Goal: Task Accomplishment & Management: Manage account settings

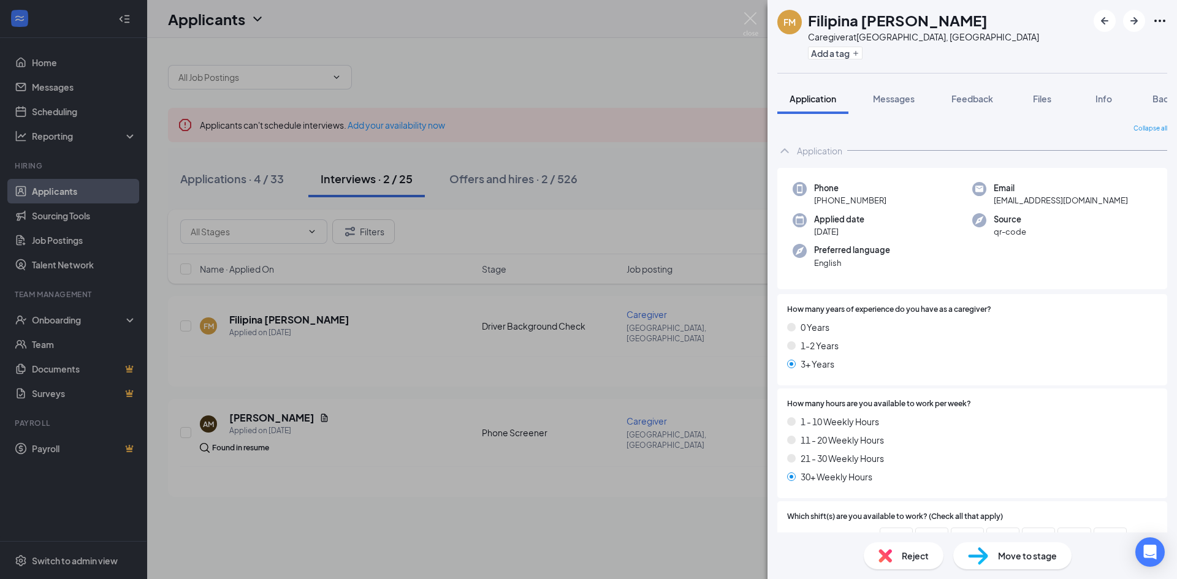
click at [605, 162] on div "FM Filipina [PERSON_NAME] Caregiver at [GEOGRAPHIC_DATA], [GEOGRAPHIC_DATA] Add…" at bounding box center [588, 289] width 1177 height 579
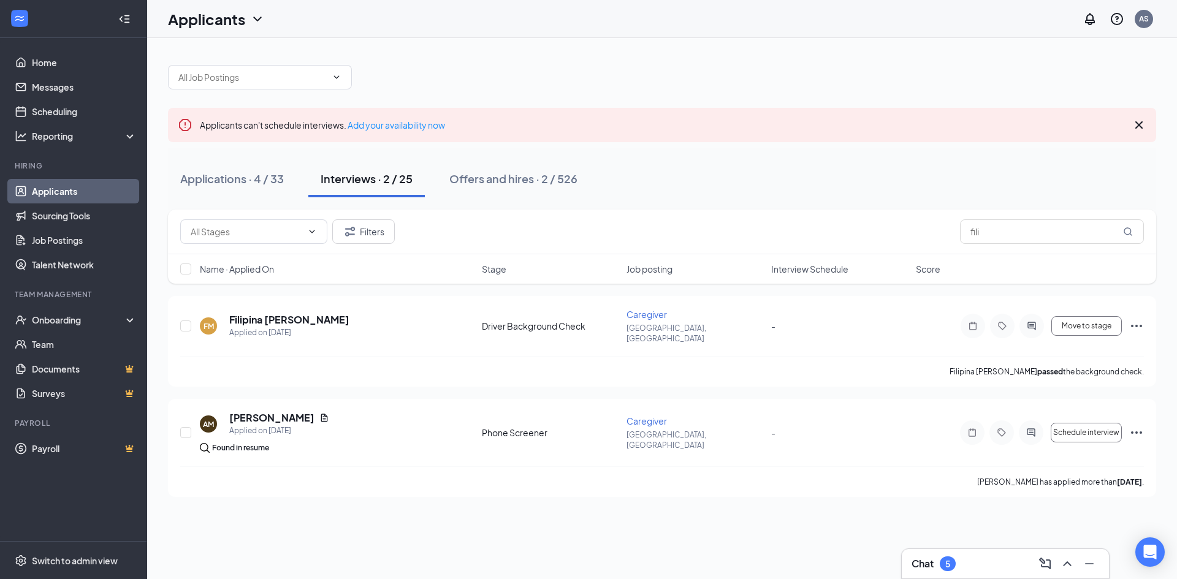
click at [368, 187] on button "Interviews · 2 / 25" at bounding box center [366, 179] width 116 height 37
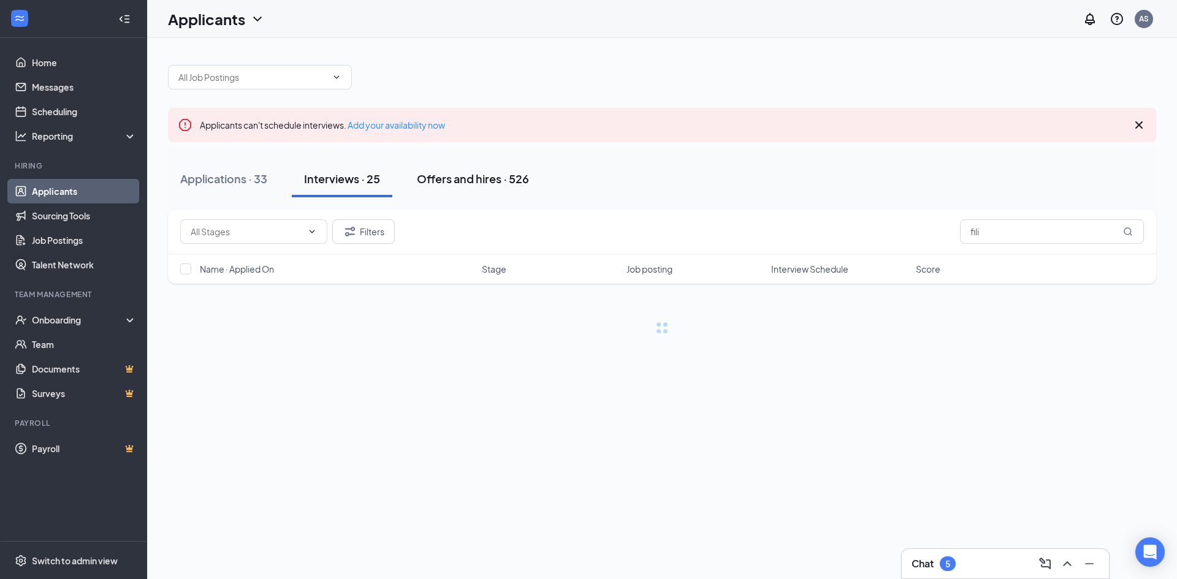
click at [451, 186] on div "Offers and hires · 526" at bounding box center [473, 178] width 112 height 15
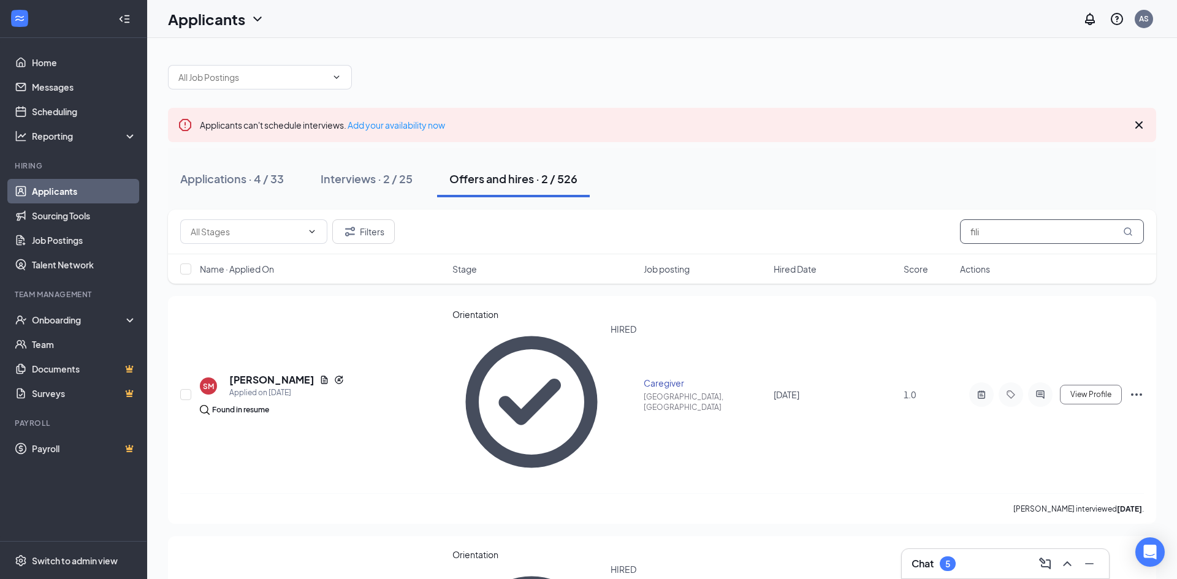
drag, startPoint x: 1000, startPoint y: 238, endPoint x: 937, endPoint y: 244, distance: 62.8
click at [937, 244] on div "Filters fili" at bounding box center [662, 232] width 988 height 45
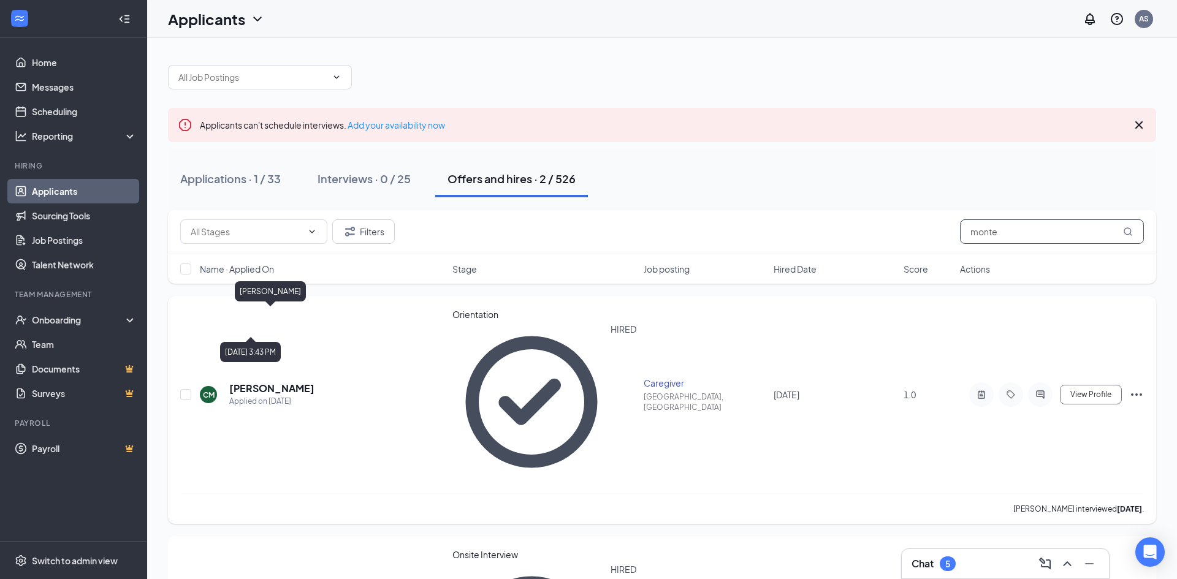
type input "monte"
click at [295, 382] on h5 "[PERSON_NAME]" at bounding box center [271, 388] width 85 height 13
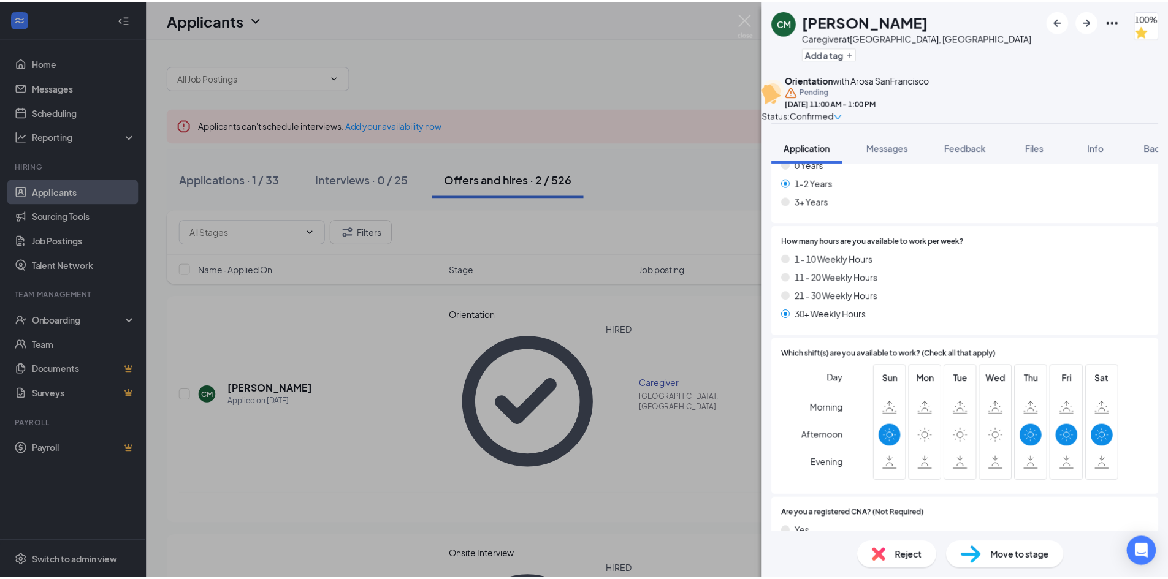
scroll to position [307, 0]
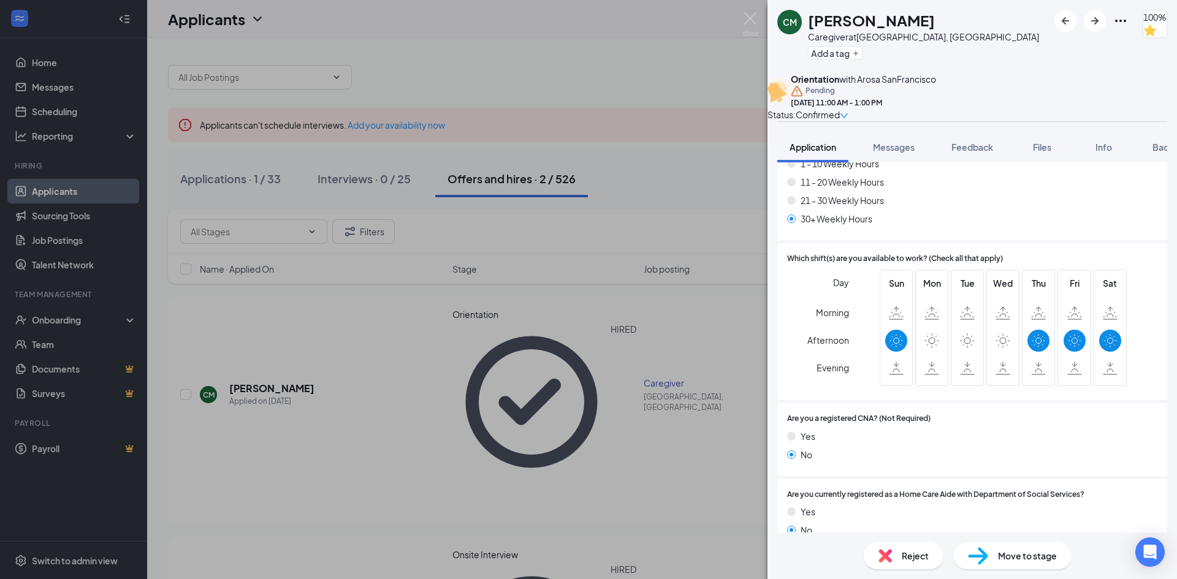
click at [708, 264] on div "CM [PERSON_NAME] Caregiver at [GEOGRAPHIC_DATA], [GEOGRAPHIC_DATA] Add a tag 10…" at bounding box center [588, 289] width 1177 height 579
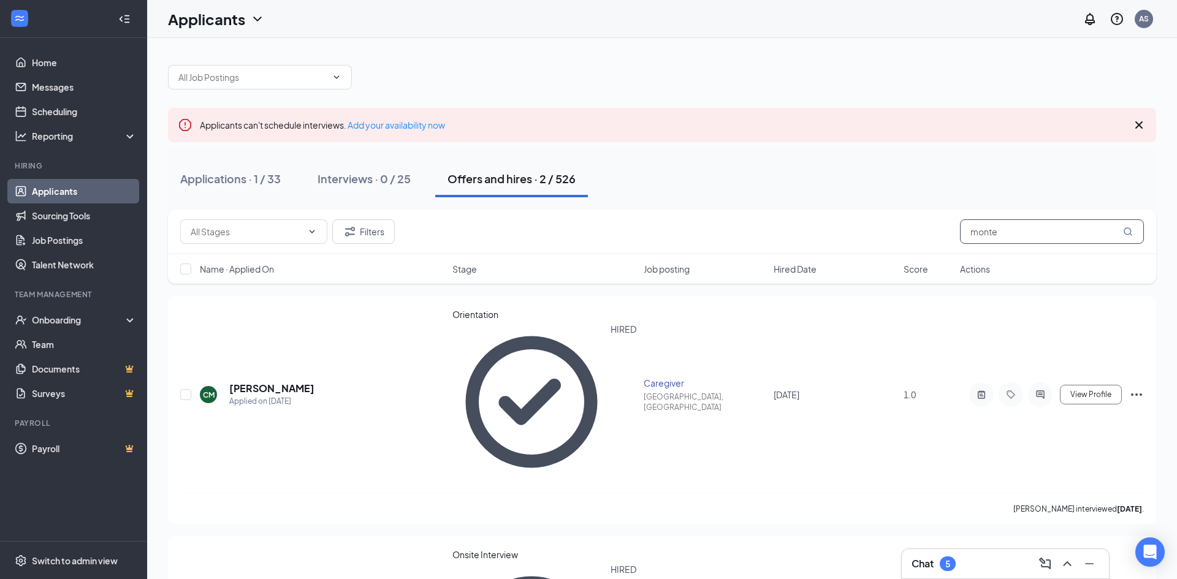
drag, startPoint x: 1010, startPoint y: 231, endPoint x: 876, endPoint y: 237, distance: 134.4
click at [876, 237] on div "Filters monte" at bounding box center [662, 231] width 964 height 25
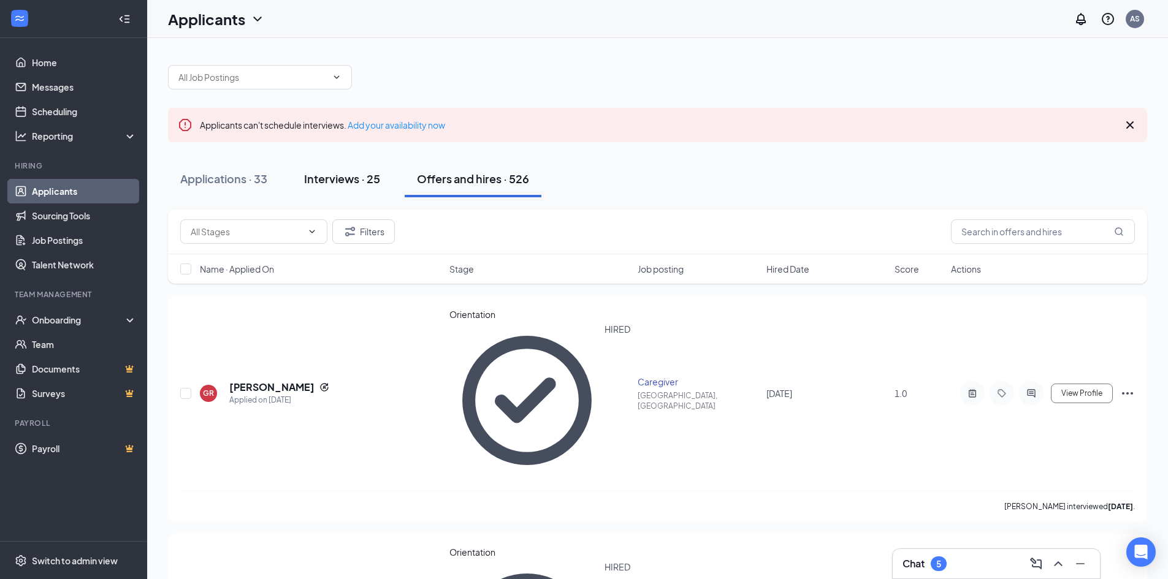
click at [357, 185] on div "Interviews · 25" at bounding box center [342, 178] width 76 height 15
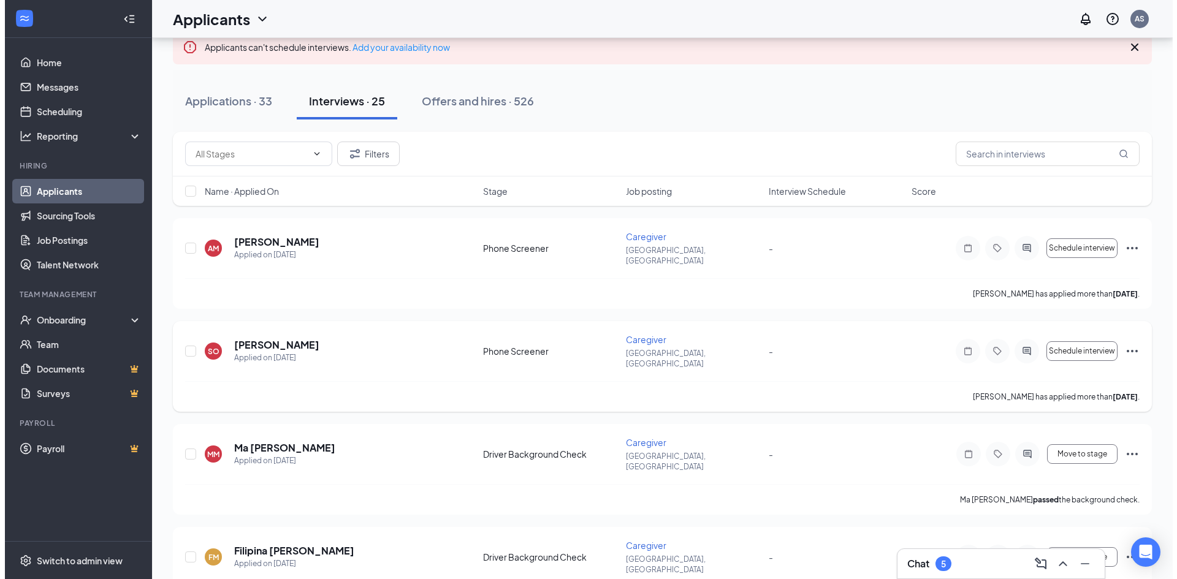
scroll to position [245, 0]
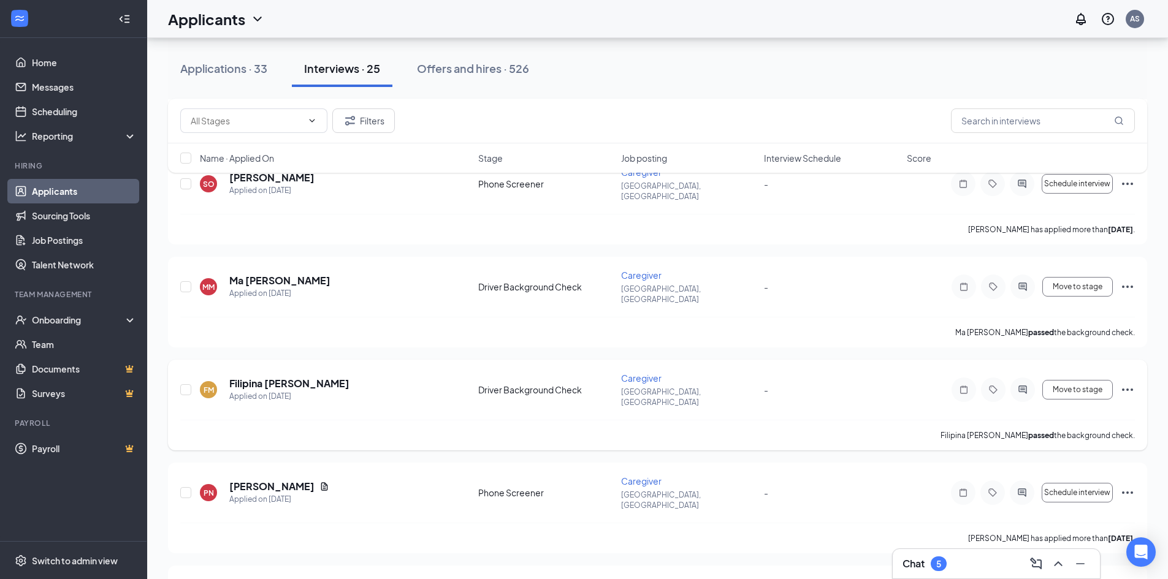
click at [272, 391] on div "Applied on [DATE]" at bounding box center [289, 397] width 120 height 12
click at [306, 377] on h5 "Filipina [PERSON_NAME]" at bounding box center [289, 383] width 120 height 13
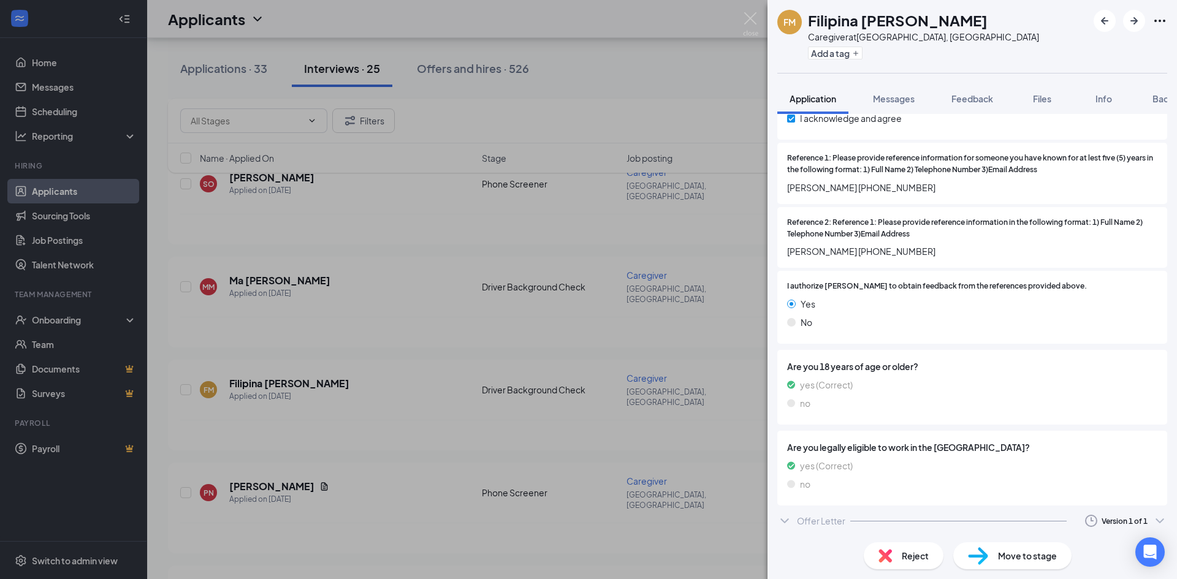
scroll to position [1552, 0]
click at [814, 521] on div "Offer Letter" at bounding box center [821, 520] width 48 height 12
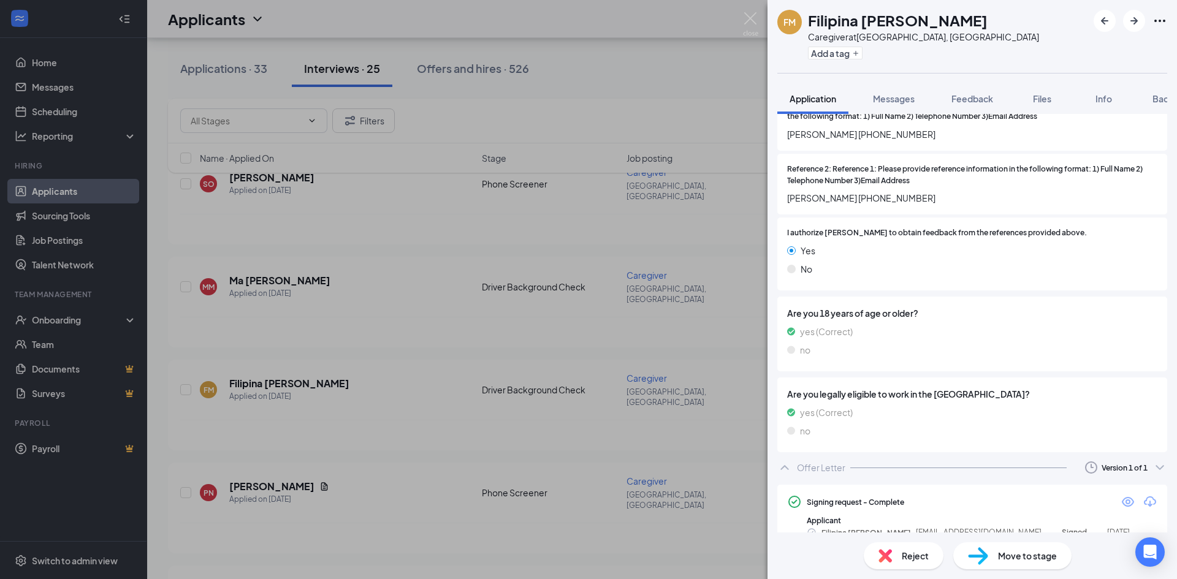
scroll to position [1626, 0]
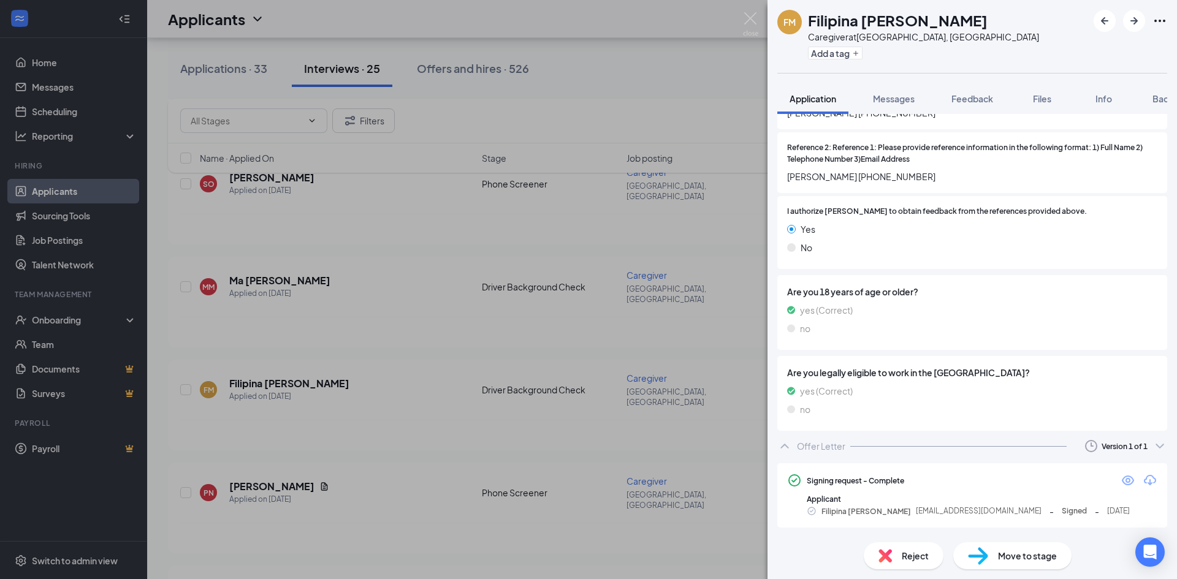
click at [540, 231] on div "FM Filipina [PERSON_NAME] Caregiver at [GEOGRAPHIC_DATA], [GEOGRAPHIC_DATA] Add…" at bounding box center [588, 289] width 1177 height 579
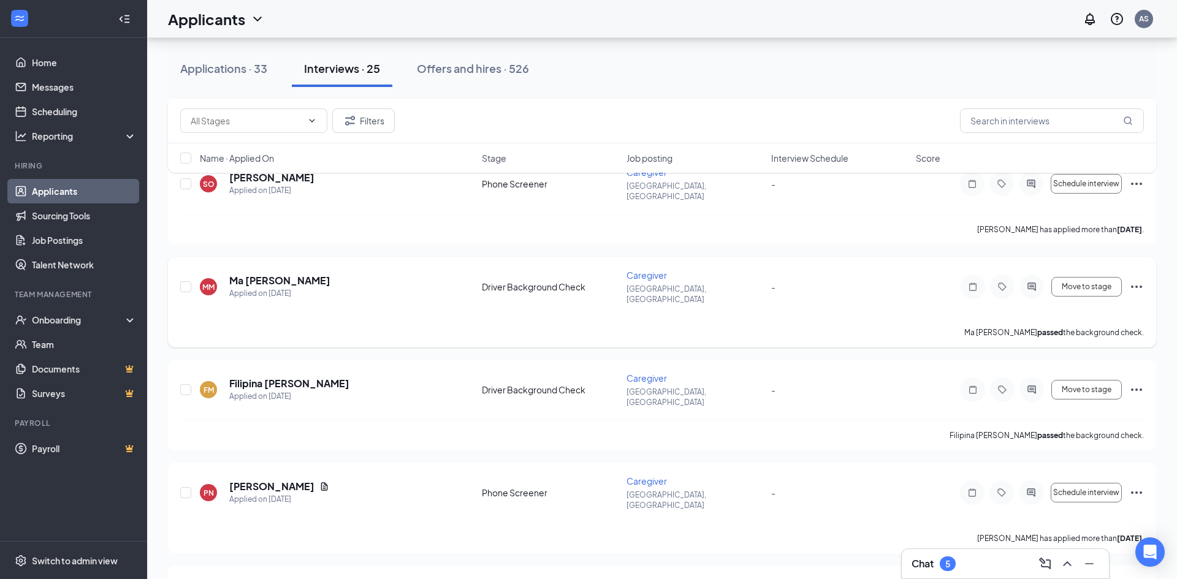
click at [309, 274] on h5 "Ma [PERSON_NAME]" at bounding box center [279, 280] width 101 height 13
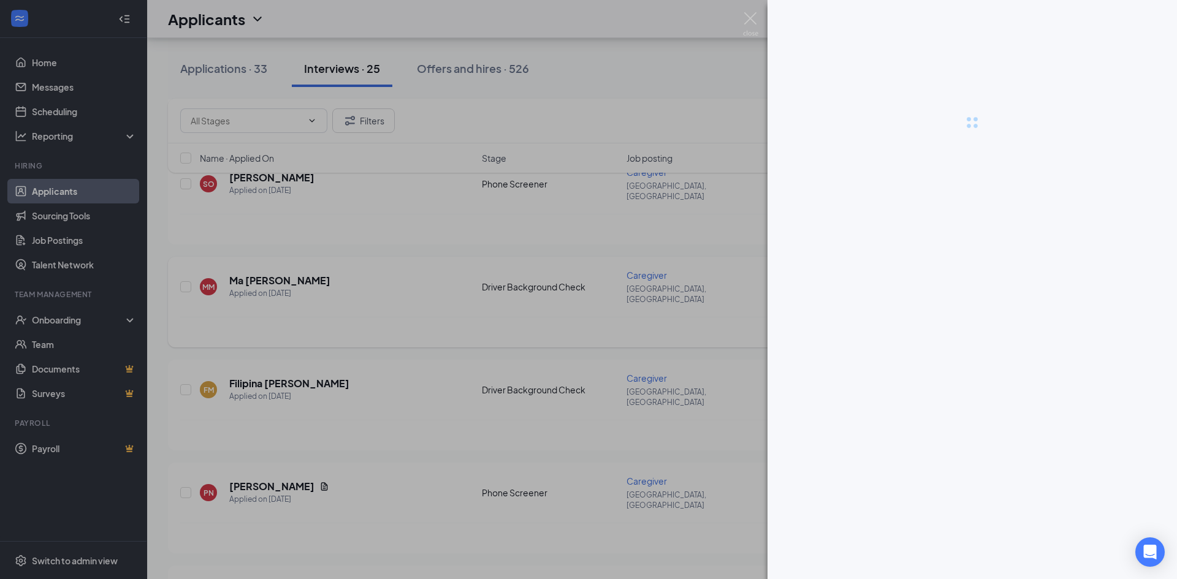
click at [309, 257] on div at bounding box center [588, 289] width 1177 height 579
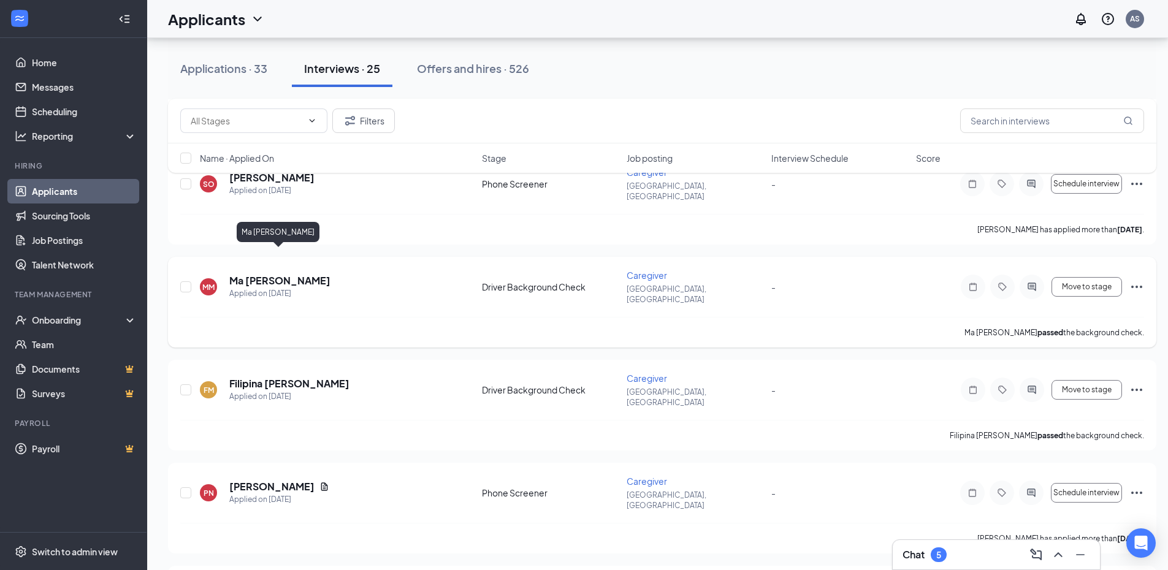
click at [275, 274] on h5 "Ma [PERSON_NAME]" at bounding box center [279, 280] width 101 height 13
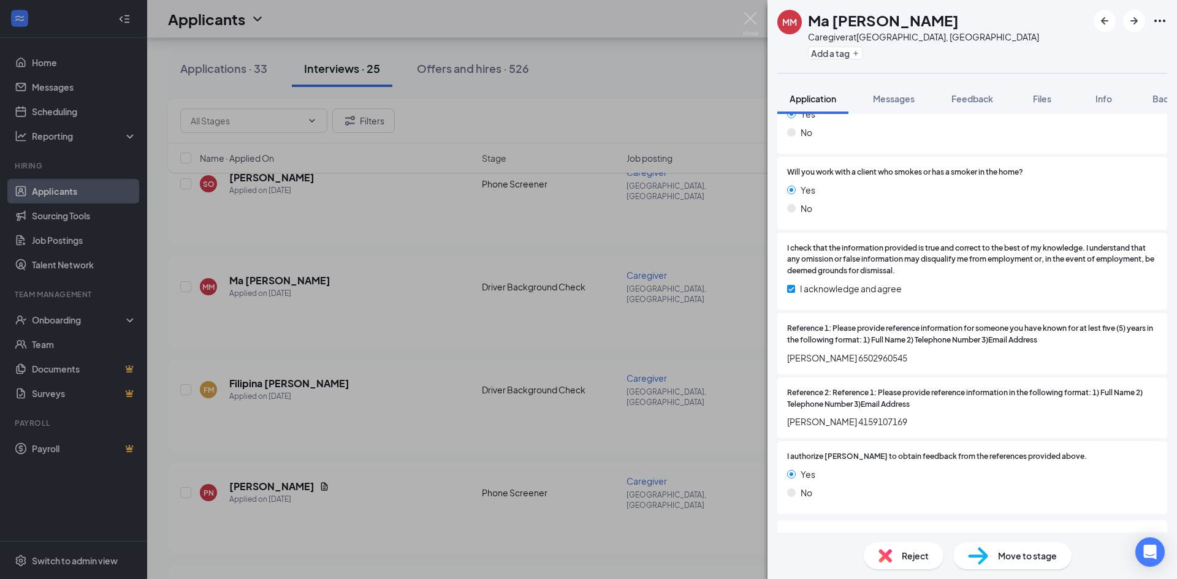
scroll to position [1410, 0]
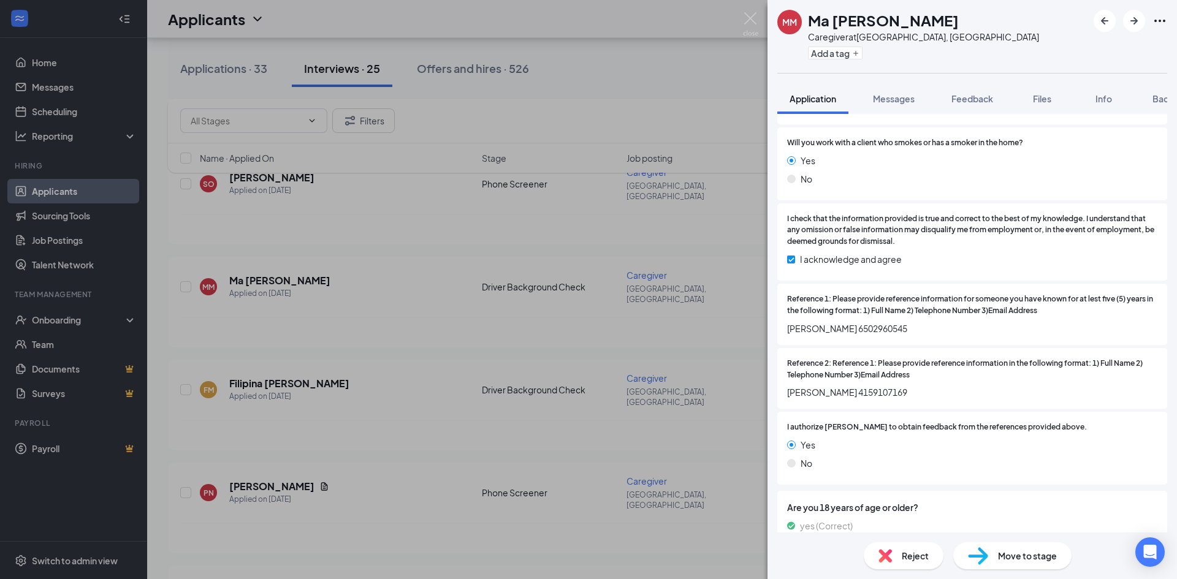
click at [695, 234] on div "MM [PERSON_NAME] Caregiver at [GEOGRAPHIC_DATA], [GEOGRAPHIC_DATA] Add a tag Ap…" at bounding box center [588, 289] width 1177 height 579
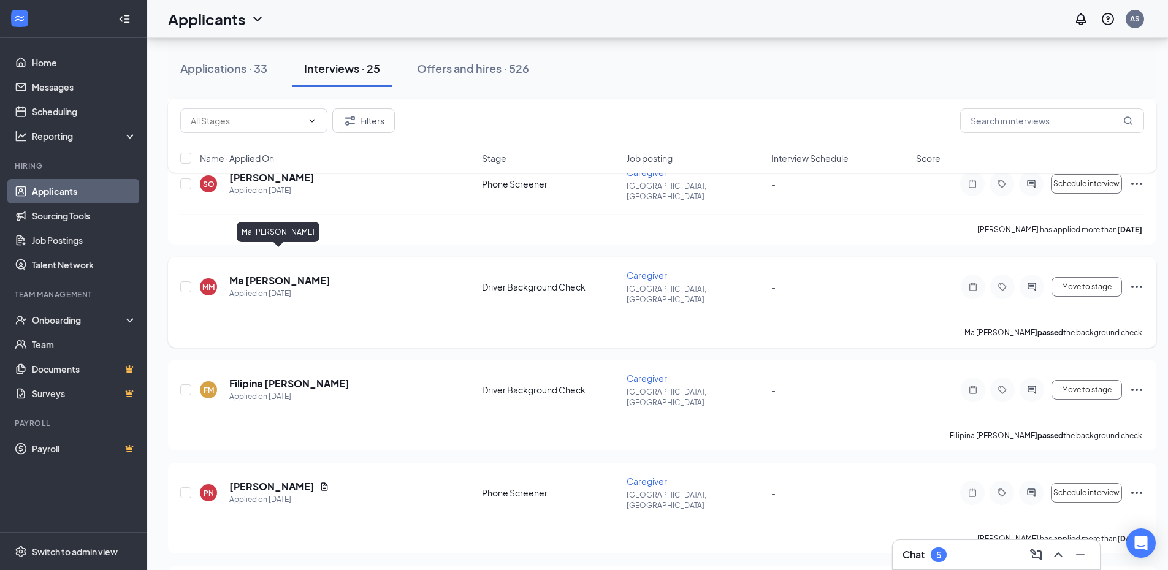
click at [277, 274] on h5 "Ma [PERSON_NAME]" at bounding box center [279, 280] width 101 height 13
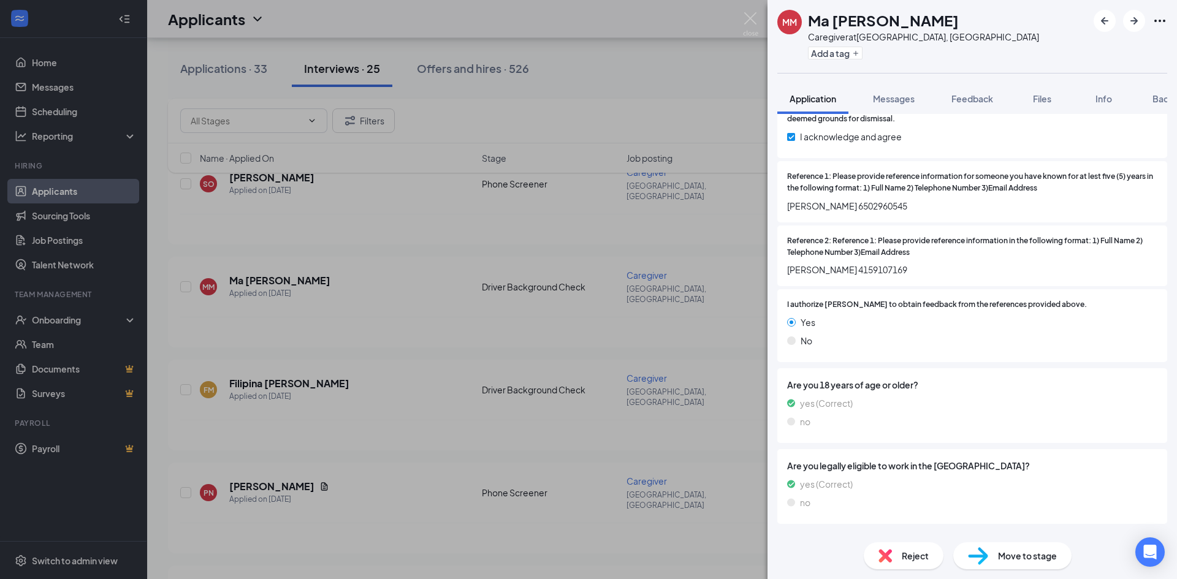
scroll to position [1552, 0]
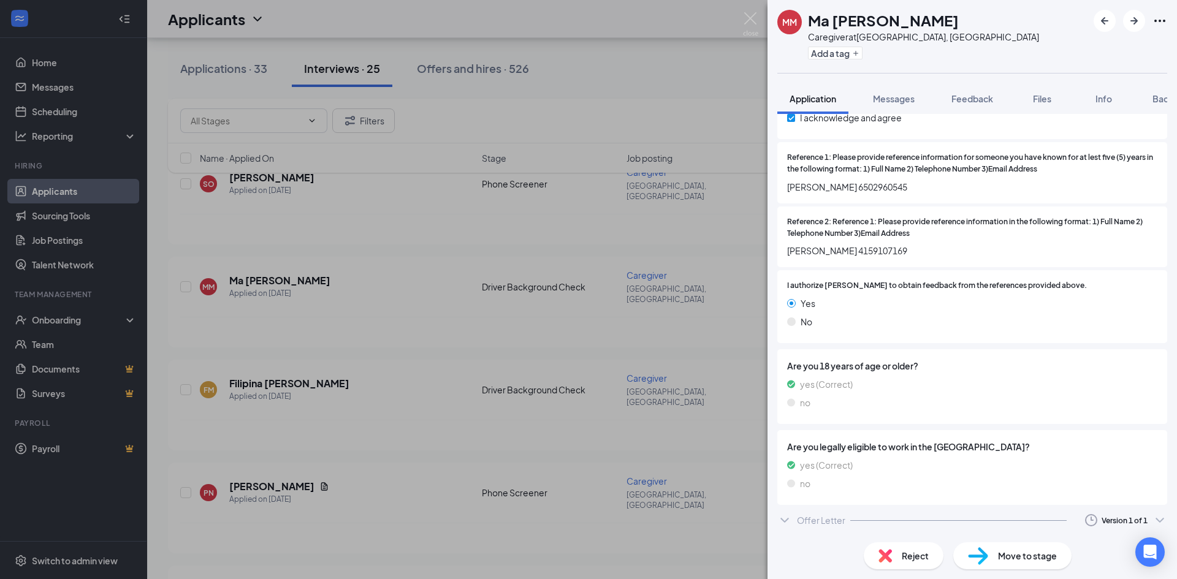
click at [801, 519] on div "Offer Letter" at bounding box center [821, 520] width 48 height 12
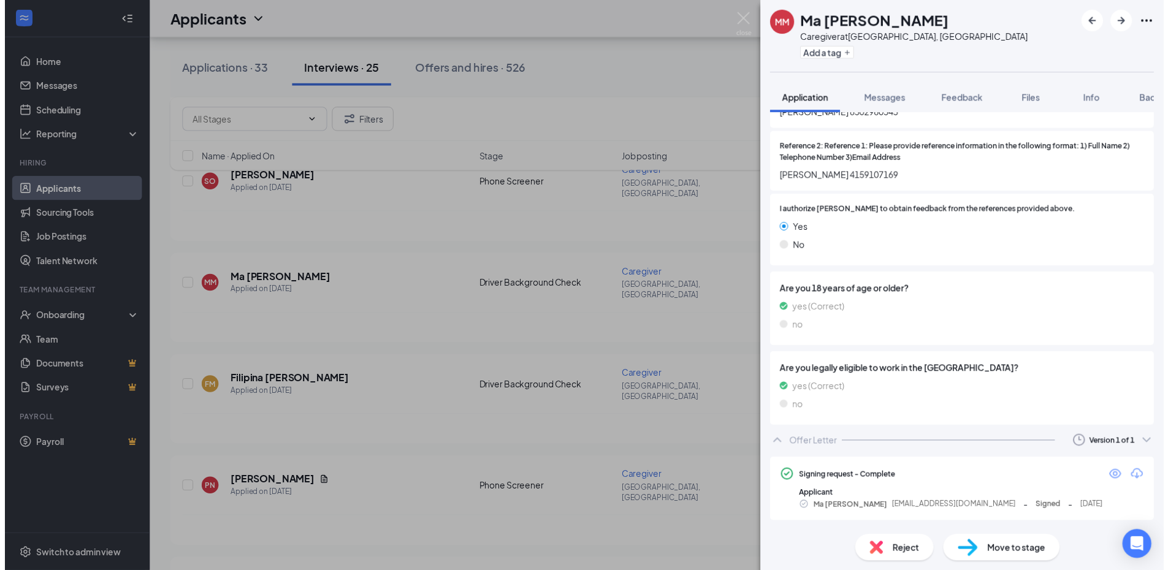
scroll to position [1626, 0]
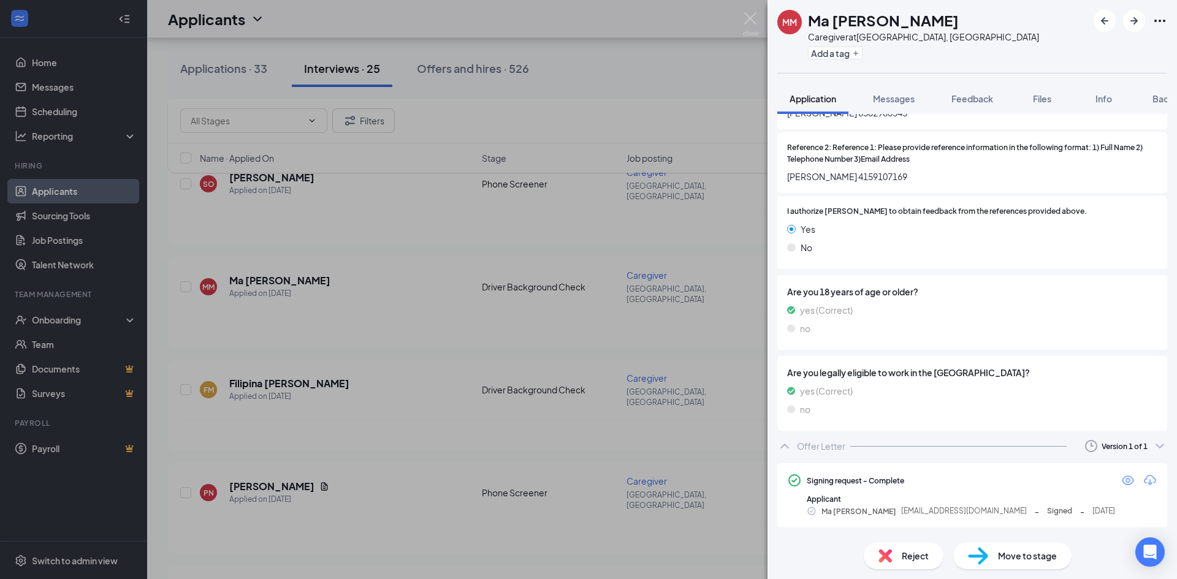
click at [538, 283] on div "MM [PERSON_NAME] Caregiver at [GEOGRAPHIC_DATA], [GEOGRAPHIC_DATA] Add a tag Ap…" at bounding box center [588, 289] width 1177 height 579
